Goal: Transaction & Acquisition: Purchase product/service

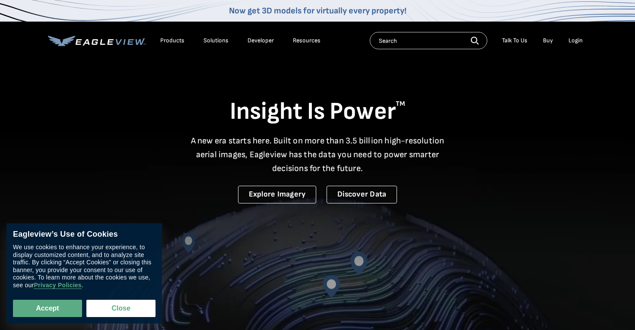
click at [579, 38] on div "Login" at bounding box center [575, 41] width 14 height 8
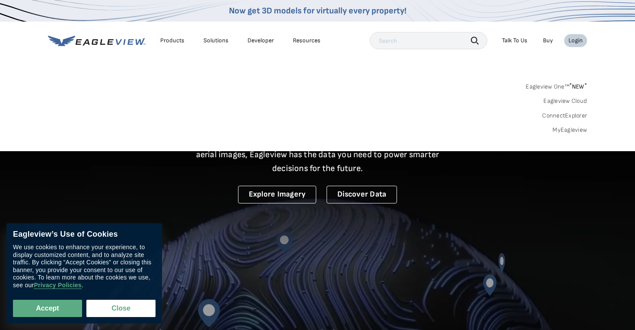
click at [574, 102] on link "Eagleview Cloud" at bounding box center [565, 101] width 44 height 8
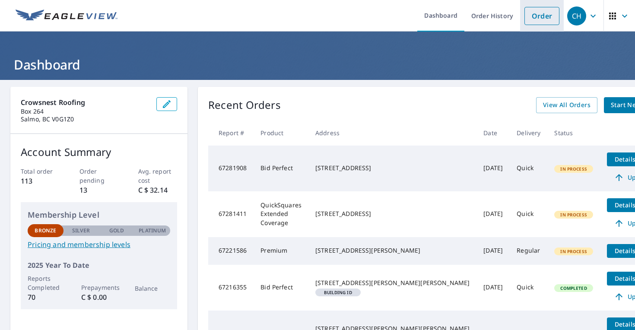
click at [546, 20] on link "Order" at bounding box center [541, 16] width 35 height 18
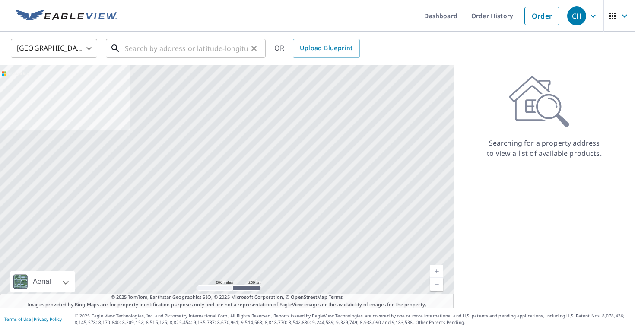
click at [180, 54] on input "text" at bounding box center [186, 48] width 123 height 24
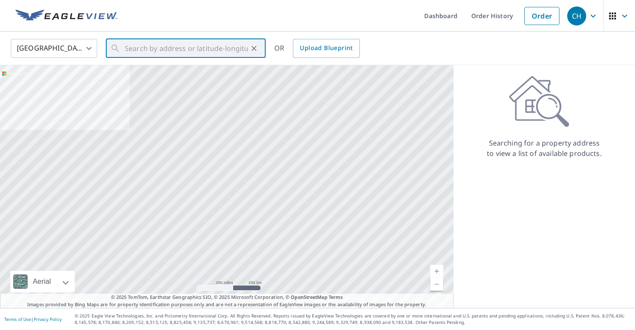
click at [59, 43] on body "CH CH Dashboard Order History Order CH United States US ​ ​ OR Upload Blueprint…" at bounding box center [317, 165] width 635 height 330
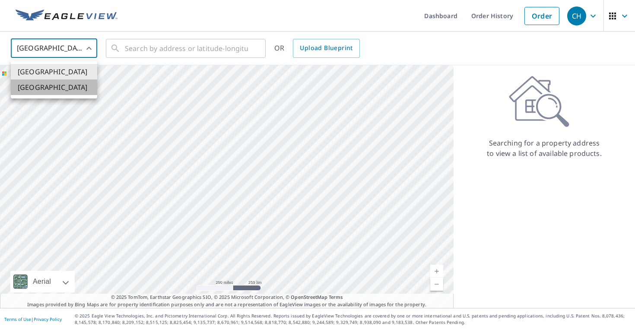
click at [63, 88] on li "[GEOGRAPHIC_DATA]" at bounding box center [54, 87] width 86 height 16
type input "CA"
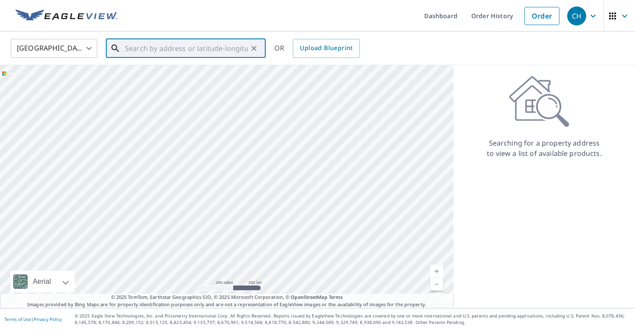
click at [221, 50] on input "text" at bounding box center [186, 48] width 123 height 24
paste input "[STREET_ADDRESS]"
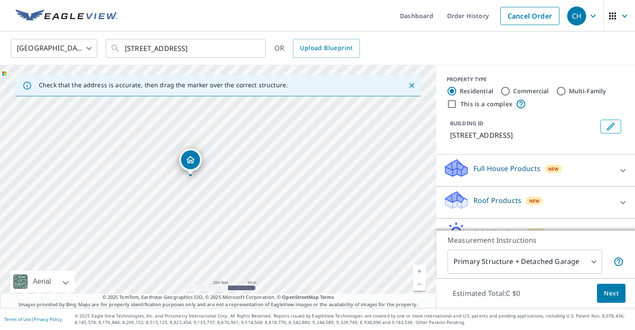
drag, startPoint x: 179, startPoint y: 137, endPoint x: 191, endPoint y: 161, distance: 27.2
drag, startPoint x: 252, startPoint y: 164, endPoint x: 285, endPoint y: 149, distance: 36.9
drag, startPoint x: 221, startPoint y: 170, endPoint x: 113, endPoint y: 167, distance: 108.0
drag, startPoint x: 215, startPoint y: 173, endPoint x: 322, endPoint y: 175, distance: 106.7
drag, startPoint x: 265, startPoint y: 179, endPoint x: 321, endPoint y: 184, distance: 55.9
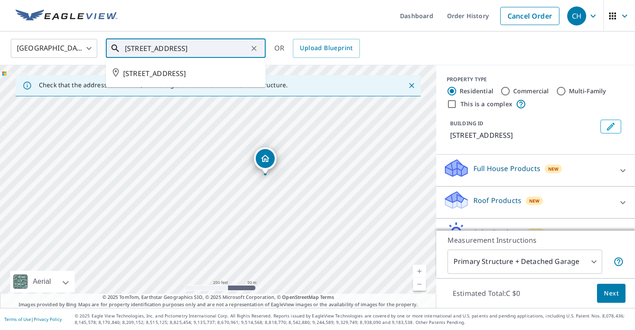
click at [219, 44] on input "[STREET_ADDRESS]" at bounding box center [186, 48] width 123 height 24
click at [199, 74] on span "[STREET_ADDRESS]" at bounding box center [191, 73] width 136 height 10
type input "[STREET_ADDRESS]"
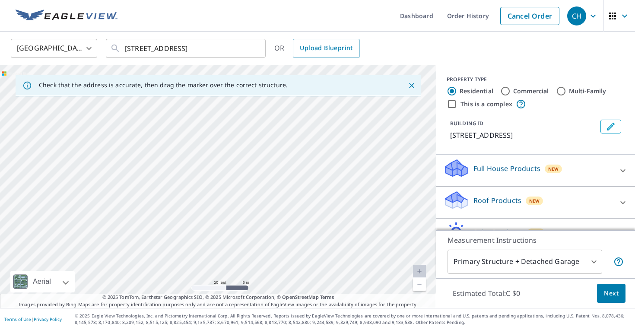
drag, startPoint x: 76, startPoint y: 185, endPoint x: 331, endPoint y: 182, distance: 255.2
click at [331, 182] on div "[STREET_ADDRESS]" at bounding box center [218, 186] width 436 height 243
drag, startPoint x: 364, startPoint y: 231, endPoint x: 271, endPoint y: 224, distance: 93.5
click at [271, 224] on div "[STREET_ADDRESS]" at bounding box center [218, 186] width 436 height 243
drag, startPoint x: 403, startPoint y: 194, endPoint x: 281, endPoint y: 202, distance: 121.6
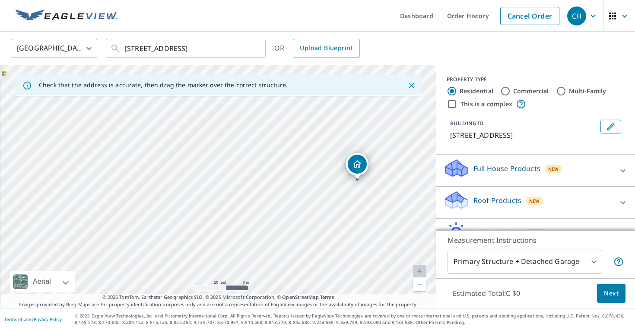
drag, startPoint x: 158, startPoint y: 141, endPoint x: 306, endPoint y: 188, distance: 155.4
click at [306, 188] on div "1036 DOUKHOBOUR RD CENTRAL KOOTENAY BC V1N4P2" at bounding box center [218, 186] width 436 height 243
drag, startPoint x: 315, startPoint y: 171, endPoint x: 171, endPoint y: 174, distance: 144.2
drag, startPoint x: 218, startPoint y: 169, endPoint x: 250, endPoint y: 158, distance: 34.8
drag, startPoint x: 253, startPoint y: 181, endPoint x: 185, endPoint y: 208, distance: 72.7
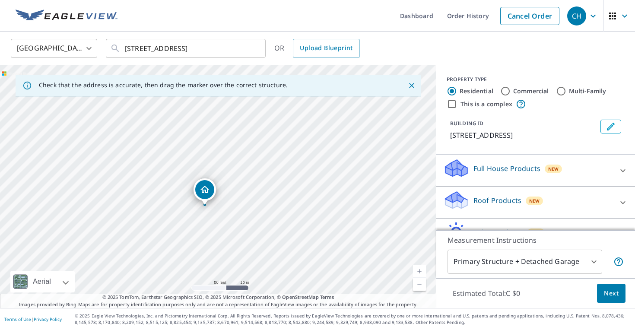
drag, startPoint x: 180, startPoint y: 152, endPoint x: 165, endPoint y: 172, distance: 24.8
click at [166, 171] on div "[STREET_ADDRESS]" at bounding box center [218, 186] width 436 height 243
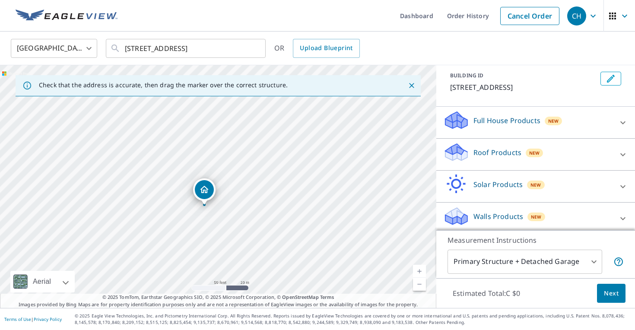
scroll to position [63, 0]
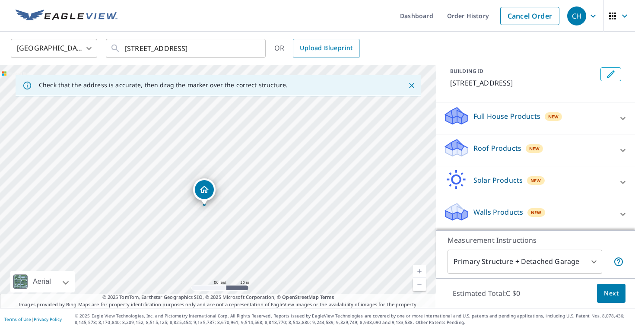
click at [560, 112] on div "Full House Products New" at bounding box center [527, 118] width 169 height 25
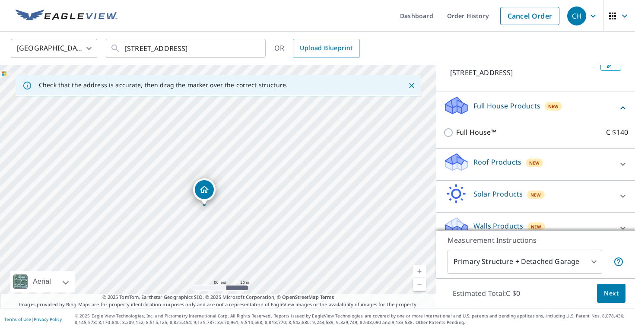
click at [562, 174] on div "Roof Products New" at bounding box center [527, 164] width 169 height 25
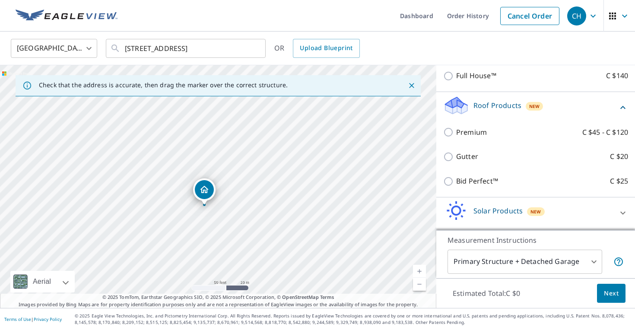
scroll to position [142, 0]
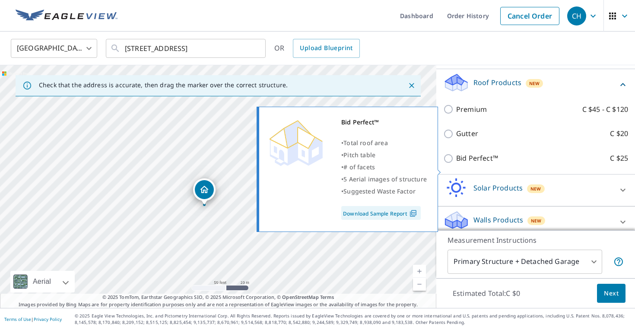
click at [480, 164] on p "Bid Perfect™" at bounding box center [477, 158] width 42 height 11
click at [456, 164] on input "Bid Perfect™ C $25" at bounding box center [449, 158] width 13 height 10
checkbox input "true"
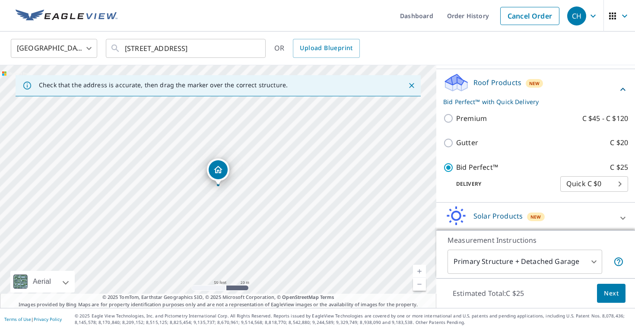
click at [613, 298] on button "Next" at bounding box center [611, 293] width 28 height 19
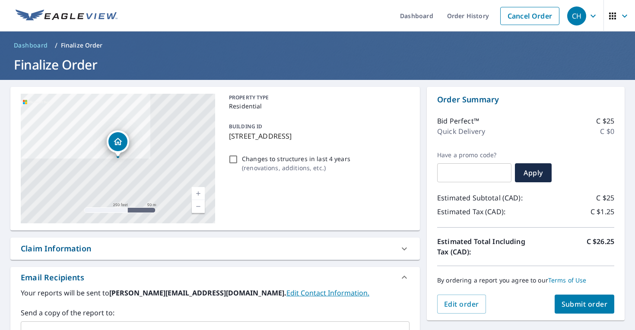
click at [591, 299] on span "Submit order" at bounding box center [584, 303] width 46 height 9
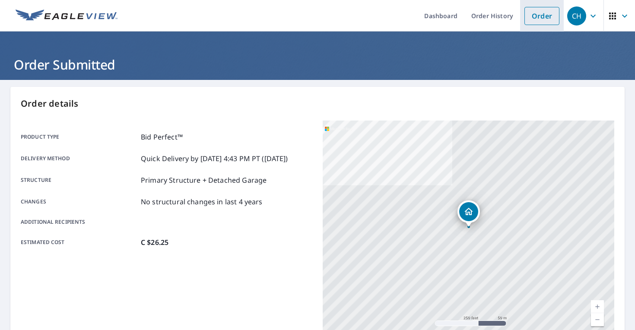
click at [532, 18] on link "Order" at bounding box center [541, 16] width 35 height 18
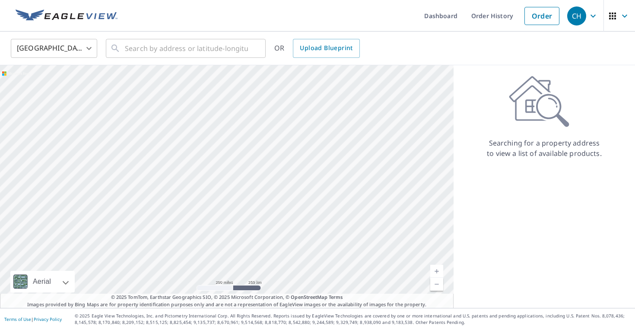
click at [59, 52] on body "CH CH Dashboard Order History Order CH United States US ​ ​ OR Upload Blueprint…" at bounding box center [317, 165] width 635 height 330
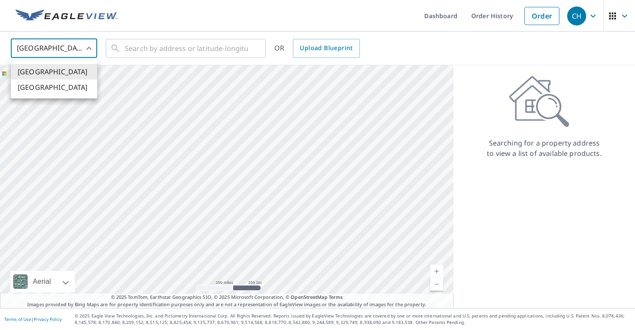
click at [55, 90] on li "[GEOGRAPHIC_DATA]" at bounding box center [54, 87] width 86 height 16
type input "CA"
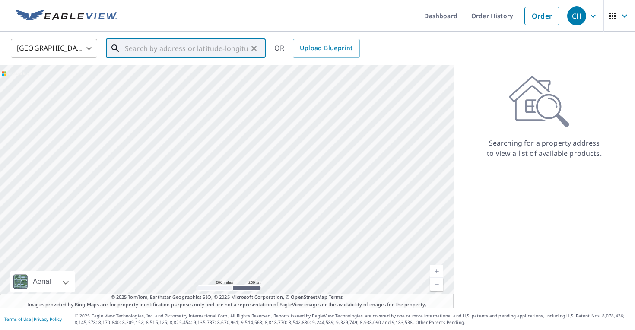
click at [141, 53] on input "text" at bounding box center [186, 48] width 123 height 24
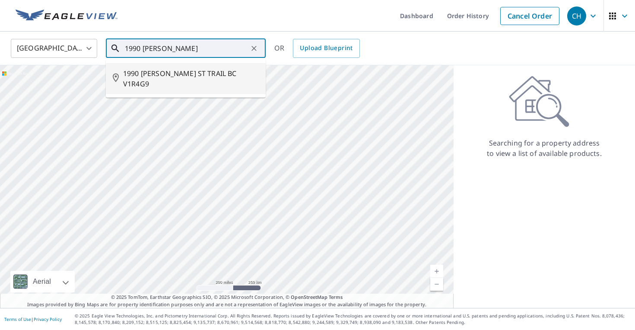
click at [133, 69] on span "1990 [PERSON_NAME] ST TRAIL BC V1R4G9" at bounding box center [191, 78] width 136 height 21
type input "1990 [PERSON_NAME] ST TRAIL BC V1R4G9"
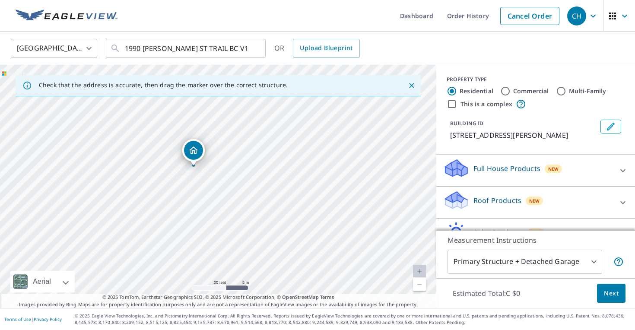
click at [515, 187] on div "Roof Products New Premium C $45 - C $120 Gutter C $20 Bid Perfect™ C $25" at bounding box center [535, 202] width 199 height 32
click at [515, 205] on div "Roof Products New" at bounding box center [527, 202] width 169 height 25
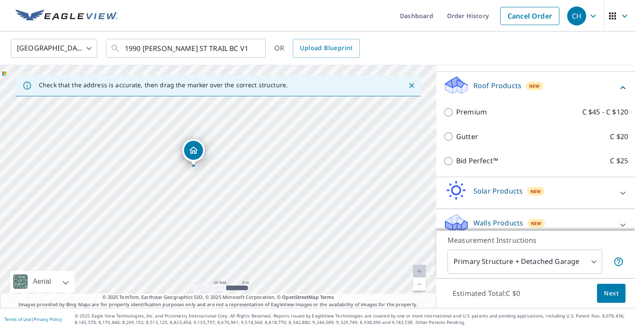
scroll to position [126, 0]
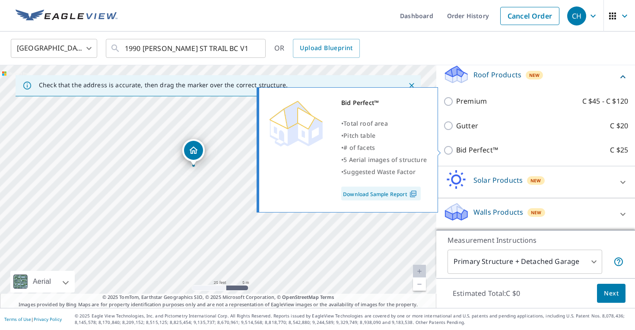
click at [468, 152] on p "Bid Perfect™" at bounding box center [477, 150] width 42 height 11
click at [456, 152] on input "Bid Perfect™ C $25" at bounding box center [449, 150] width 13 height 10
checkbox input "true"
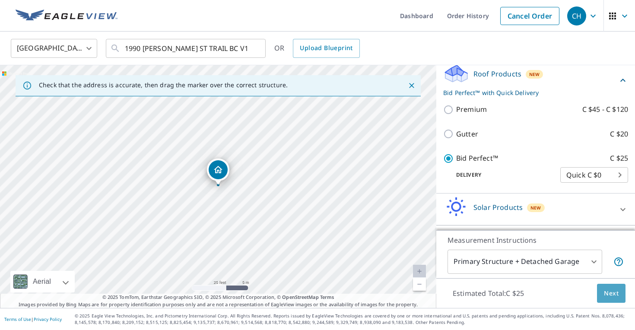
click at [611, 284] on button "Next" at bounding box center [611, 293] width 28 height 19
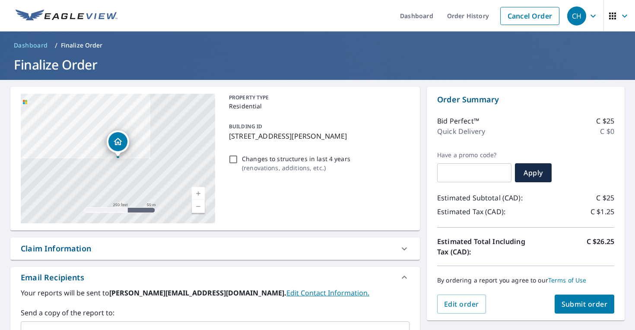
click at [582, 304] on span "Submit order" at bounding box center [584, 303] width 46 height 9
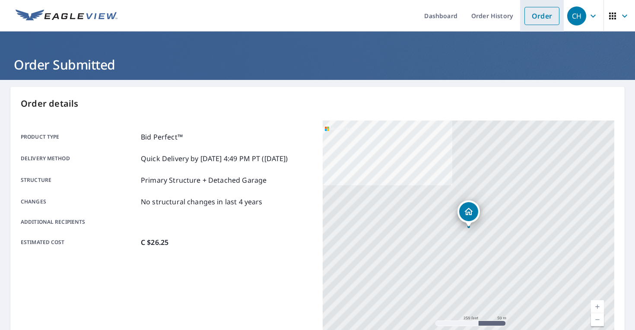
click at [537, 7] on link "Order" at bounding box center [541, 16] width 35 height 18
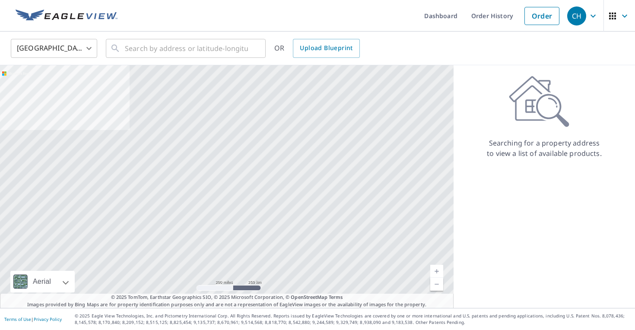
click at [61, 52] on body "CH CH Dashboard Order History Order CH United States US ​ ​ OR Upload Blueprint…" at bounding box center [317, 165] width 635 height 330
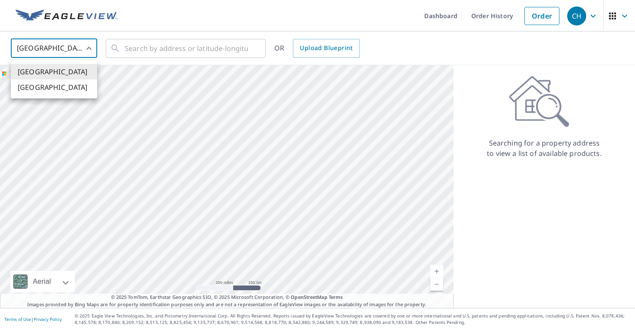
click at [66, 84] on li "[GEOGRAPHIC_DATA]" at bounding box center [54, 87] width 86 height 16
type input "CA"
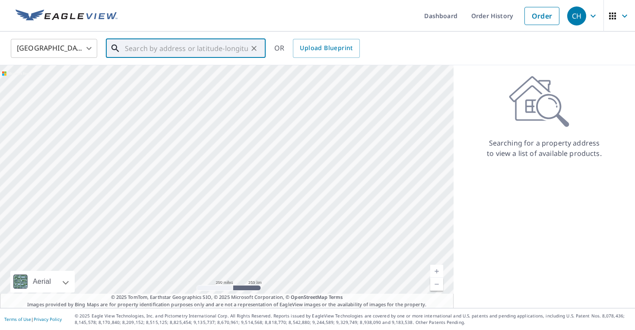
click at [145, 48] on input "text" at bounding box center [186, 48] width 123 height 24
paste input "[STREET_ADDRESS]"
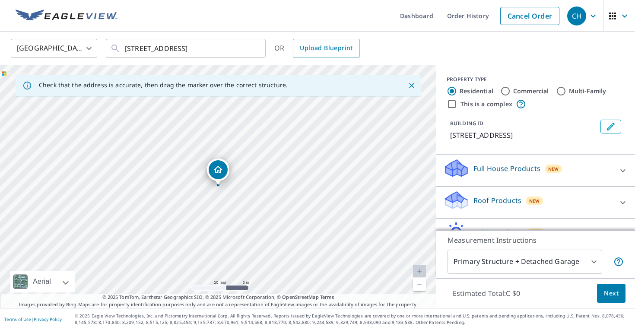
drag, startPoint x: 169, startPoint y: 120, endPoint x: 363, endPoint y: 132, distance: 194.6
drag, startPoint x: 258, startPoint y: 149, endPoint x: 214, endPoint y: 184, distance: 56.2
drag, startPoint x: 216, startPoint y: 175, endPoint x: 215, endPoint y: 151, distance: 24.2
drag, startPoint x: 220, startPoint y: 167, endPoint x: 217, endPoint y: 145, distance: 21.9
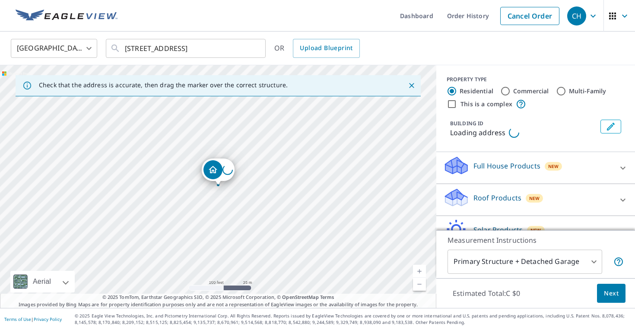
click at [217, 145] on div "Loading address" at bounding box center [218, 186] width 436 height 243
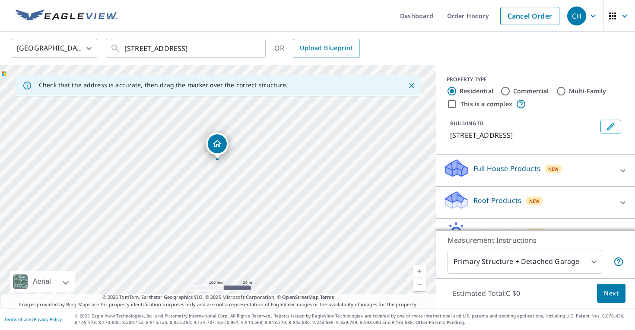
drag, startPoint x: 218, startPoint y: 174, endPoint x: 215, endPoint y: 149, distance: 25.2
drag, startPoint x: 217, startPoint y: 170, endPoint x: 347, endPoint y: 173, distance: 130.0
drag, startPoint x: 217, startPoint y: 168, endPoint x: 235, endPoint y: 239, distance: 73.2
drag, startPoint x: 238, startPoint y: 206, endPoint x: 170, endPoint y: 154, distance: 86.2
click at [170, 154] on div "[STREET_ADDRESS]" at bounding box center [218, 186] width 436 height 243
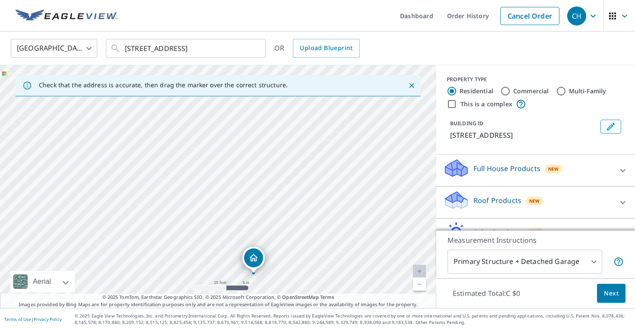
drag, startPoint x: 362, startPoint y: 156, endPoint x: 289, endPoint y: 296, distance: 157.6
click at [289, 296] on div "Check that the address is accurate, then drag the marker over the correct struc…" at bounding box center [218, 186] width 436 height 243
click at [345, 150] on div "[STREET_ADDRESS]" at bounding box center [218, 186] width 436 height 243
drag, startPoint x: 348, startPoint y: 238, endPoint x: 353, endPoint y: 280, distance: 42.6
click at [353, 280] on div "[STREET_ADDRESS]" at bounding box center [218, 186] width 436 height 243
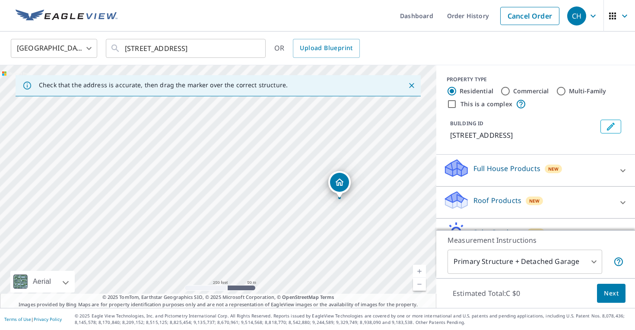
drag, startPoint x: 317, startPoint y: 138, endPoint x: 310, endPoint y: 147, distance: 11.7
click at [310, 147] on div "[STREET_ADDRESS]" at bounding box center [218, 186] width 436 height 243
drag, startPoint x: 286, startPoint y: 231, endPoint x: 336, endPoint y: 85, distance: 154.5
click at [336, 85] on div "Check that the address is accurate, then drag the marker over the correct struc…" at bounding box center [218, 186] width 436 height 243
click at [330, 169] on div "[STREET_ADDRESS]" at bounding box center [218, 186] width 436 height 243
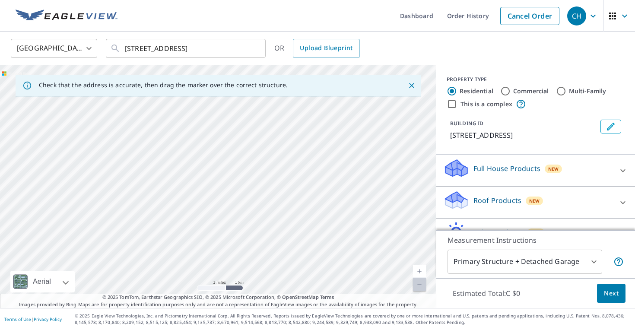
drag, startPoint x: 346, startPoint y: 242, endPoint x: 382, endPoint y: 98, distance: 148.6
click at [382, 98] on div "[STREET_ADDRESS]" at bounding box center [218, 186] width 436 height 243
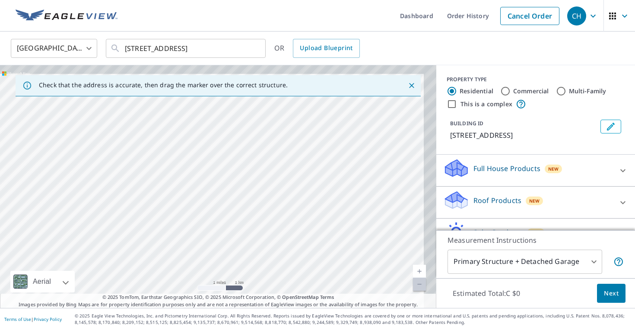
drag, startPoint x: 375, startPoint y: 188, endPoint x: 177, endPoint y: 211, distance: 199.9
click at [177, 210] on div "[STREET_ADDRESS]" at bounding box center [218, 186] width 436 height 243
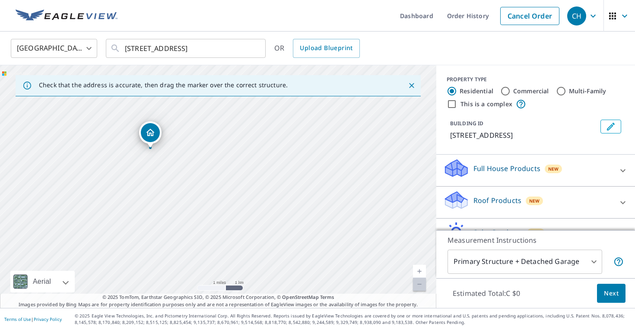
drag, startPoint x: 295, startPoint y: 160, endPoint x: 268, endPoint y: 287, distance: 129.4
click at [268, 287] on div "[STREET_ADDRESS]" at bounding box center [218, 186] width 436 height 243
drag, startPoint x: 182, startPoint y: 105, endPoint x: 266, endPoint y: 260, distance: 176.4
click at [266, 261] on div "[STREET_ADDRESS]" at bounding box center [218, 186] width 436 height 243
drag, startPoint x: 376, startPoint y: 213, endPoint x: 117, endPoint y: 176, distance: 260.8
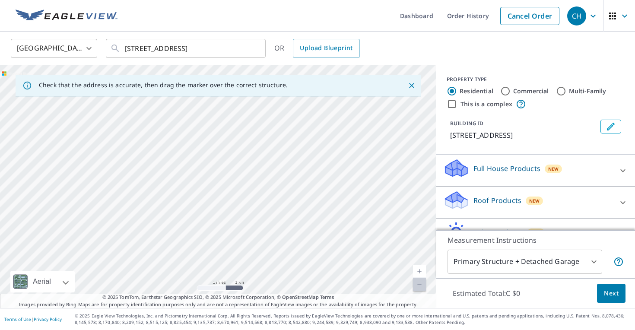
click at [117, 177] on div "[STREET_ADDRESS]" at bounding box center [218, 186] width 436 height 243
drag, startPoint x: 269, startPoint y: 170, endPoint x: 330, endPoint y: 149, distance: 65.3
click at [330, 149] on div "[STREET_ADDRESS]" at bounding box center [218, 186] width 436 height 243
drag, startPoint x: 47, startPoint y: 131, endPoint x: 246, endPoint y: 256, distance: 234.9
click at [246, 254] on div "[STREET_ADDRESS]" at bounding box center [218, 186] width 436 height 243
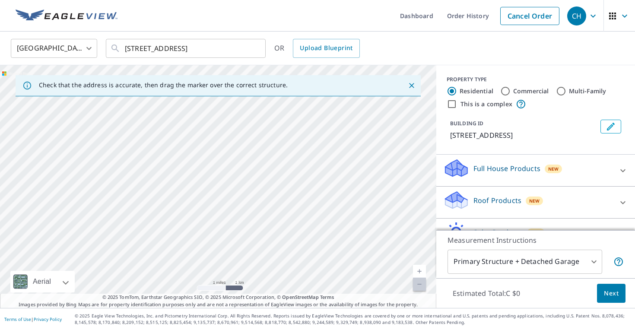
drag, startPoint x: 250, startPoint y: 198, endPoint x: 262, endPoint y: 313, distance: 115.4
click at [262, 313] on div "Dashboard Order History Cancel Order CH Canada [GEOGRAPHIC_DATA] ​ 3052 BC-3B R…" at bounding box center [317, 165] width 635 height 330
click at [269, 218] on div "[STREET_ADDRESS]" at bounding box center [218, 186] width 436 height 243
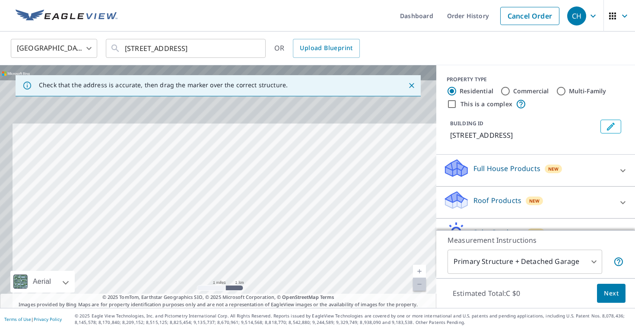
drag, startPoint x: 226, startPoint y: 129, endPoint x: 259, endPoint y: 313, distance: 186.5
click at [259, 313] on div "Dashboard Order History Cancel Order CH Canada [GEOGRAPHIC_DATA] ​ 3052 BC-3B R…" at bounding box center [317, 165] width 635 height 330
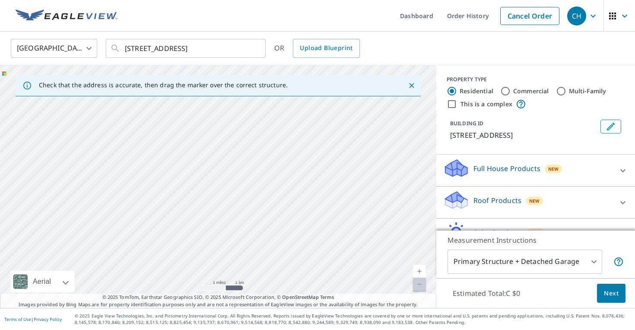
click at [258, 191] on div "[STREET_ADDRESS]" at bounding box center [218, 186] width 436 height 243
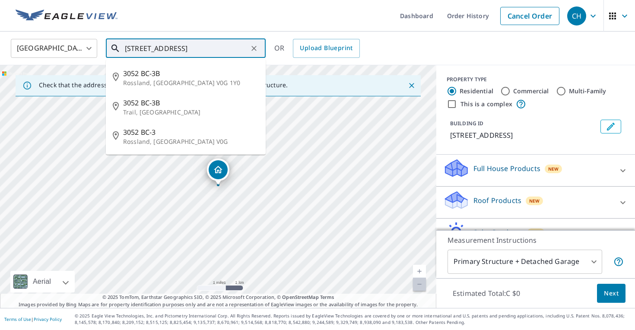
drag, startPoint x: 162, startPoint y: 49, endPoint x: 89, endPoint y: 52, distance: 72.6
click at [89, 52] on div "[GEOGRAPHIC_DATA] CA ​ 3052 BC-[GEOGRAPHIC_DATA] 1Y0 ​ 3052 BC-[GEOGRAPHIC_DATA…" at bounding box center [314, 48] width 620 height 20
type input "Rossland, [GEOGRAPHIC_DATA] V0G 1Y0"
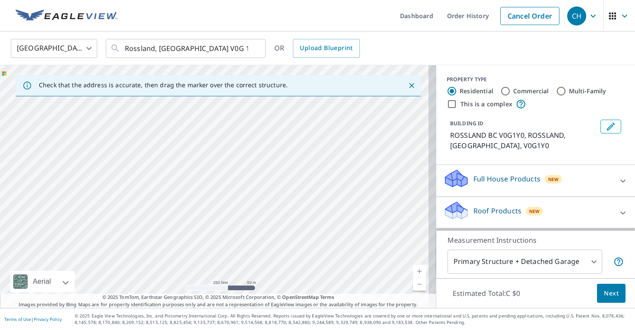
drag, startPoint x: 252, startPoint y: 124, endPoint x: 158, endPoint y: 115, distance: 94.1
click at [158, 116] on div "ROSSLAND BC V0G1Y0 ROSSLAND BC V0G1Y0" at bounding box center [218, 186] width 436 height 243
click at [267, 166] on div "ROSSLAND BC V0G1Y0 ROSSLAND BC V0G1Y0" at bounding box center [218, 186] width 436 height 243
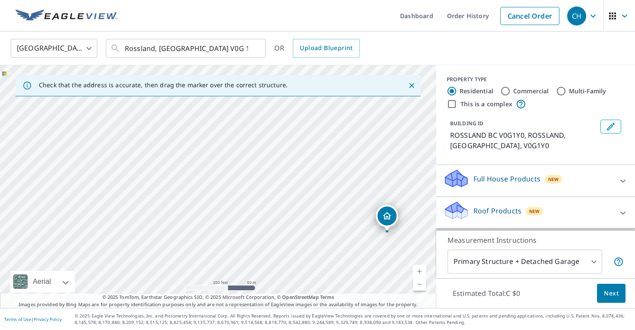
drag, startPoint x: 223, startPoint y: 170, endPoint x: 391, endPoint y: 215, distance: 174.2
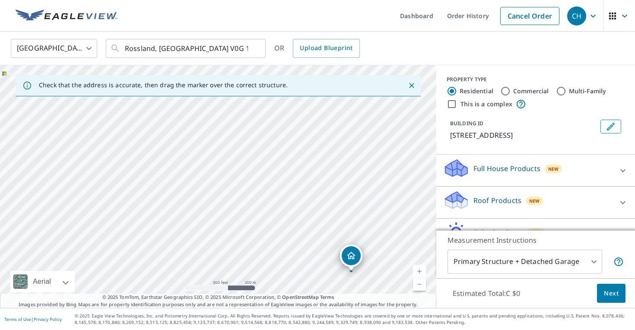
drag, startPoint x: 279, startPoint y: 191, endPoint x: 354, endPoint y: 258, distance: 100.2
drag, startPoint x: 224, startPoint y: 167, endPoint x: 209, endPoint y: 185, distance: 24.2
drag, startPoint x: 328, startPoint y: 164, endPoint x: 66, endPoint y: 218, distance: 266.5
click at [66, 218] on div "[STREET_ADDRESS]" at bounding box center [218, 186] width 436 height 243
drag, startPoint x: 268, startPoint y: 172, endPoint x: 260, endPoint y: 143, distance: 30.1
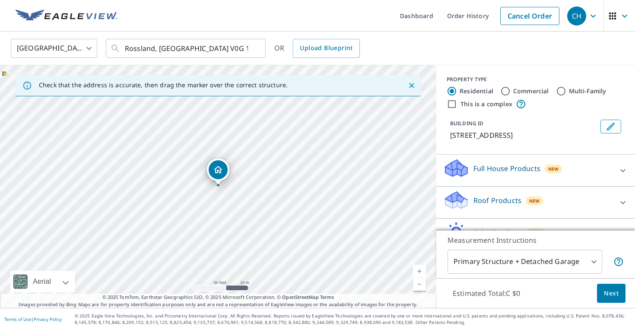
click at [570, 212] on div "Roof Products New" at bounding box center [527, 202] width 169 height 25
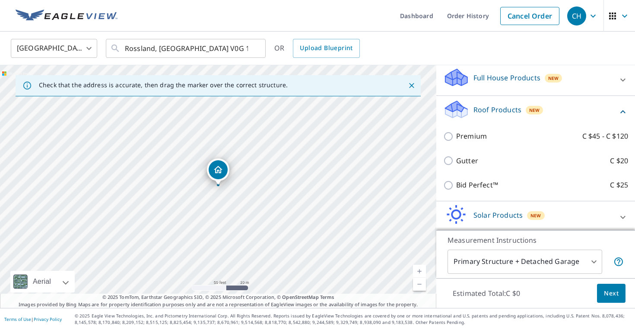
scroll to position [137, 0]
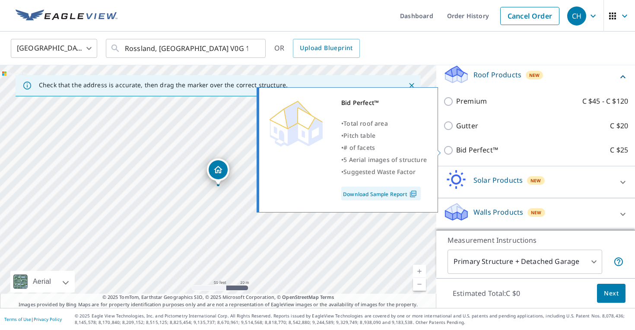
click at [451, 150] on input "Bid Perfect™ C $25" at bounding box center [449, 150] width 13 height 10
checkbox input "true"
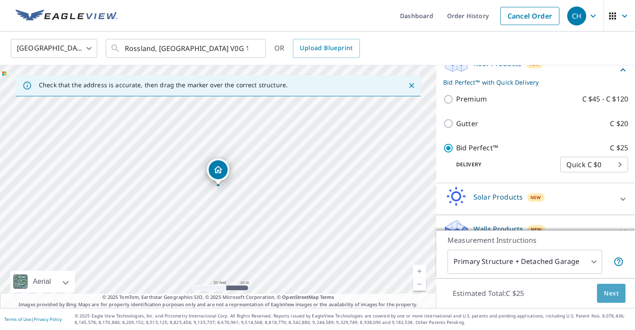
click at [618, 293] on button "Next" at bounding box center [611, 293] width 28 height 19
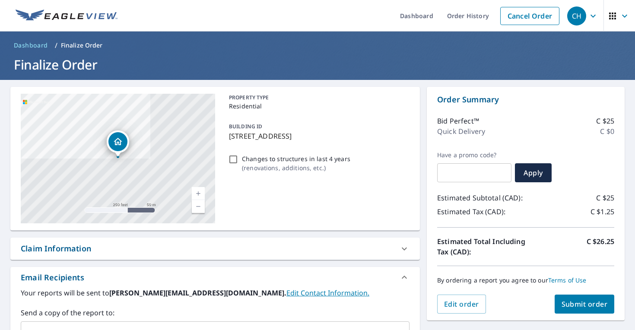
click at [574, 301] on span "Submit order" at bounding box center [584, 303] width 46 height 9
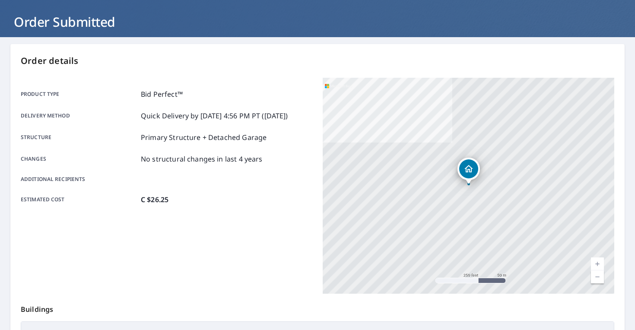
scroll to position [178, 0]
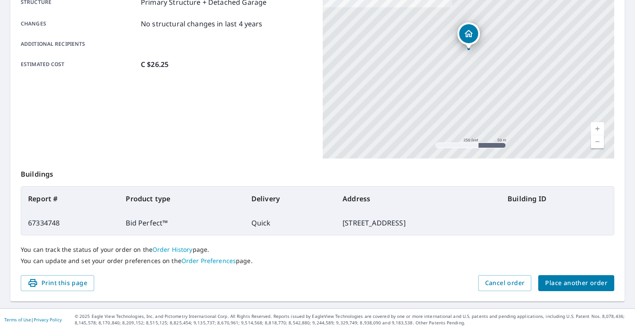
click at [562, 283] on span "Place another order" at bounding box center [576, 283] width 62 height 11
